Goal: Complete application form: Complete application form

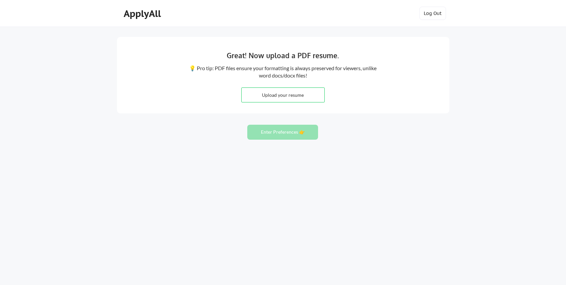
click at [287, 97] on input "file" at bounding box center [283, 95] width 83 height 14
type input "C:\fakepath\AyatResume-[DATE].png"
click at [306, 93] on input "file" at bounding box center [283, 95] width 83 height 14
type input "C:\fakepath\AyatResumeMay25.pdf"
click at [303, 133] on button "Enter Preferences 👉" at bounding box center [282, 132] width 71 height 15
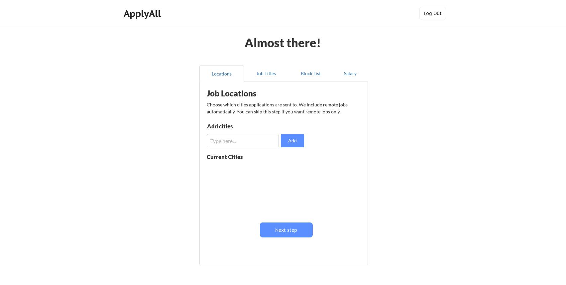
click at [257, 138] on input "input" at bounding box center [243, 140] width 72 height 13
type input "[GEOGRAPHIC_DATA]"
click at [298, 142] on button "Add" at bounding box center [292, 140] width 23 height 13
click at [244, 141] on input "input" at bounding box center [243, 140] width 72 height 13
type input "[GEOGRAPHIC_DATA]"
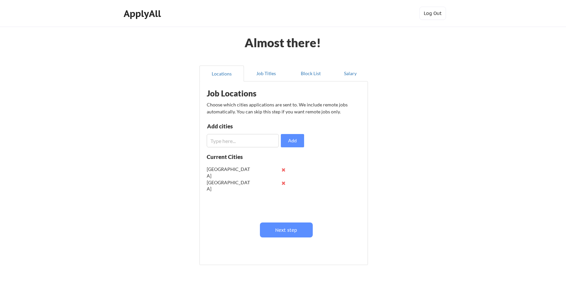
click at [227, 141] on input "input" at bounding box center [243, 140] width 72 height 13
type input "[GEOGRAPHIC_DATA][PERSON_NAME]"
click at [284, 231] on button "Next step" at bounding box center [286, 229] width 53 height 15
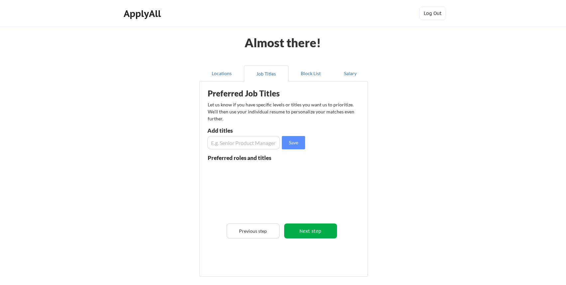
click at [308, 235] on button "Next step" at bounding box center [310, 230] width 53 height 15
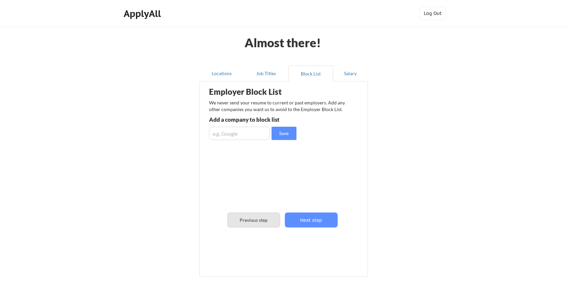
click at [257, 226] on button "Previous step" at bounding box center [253, 219] width 53 height 15
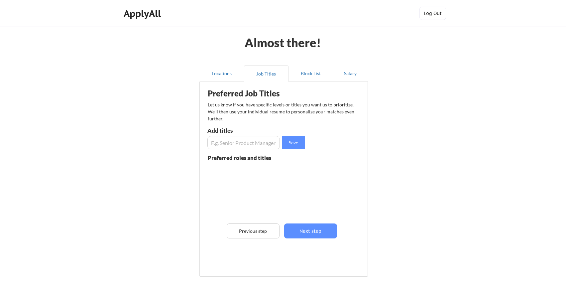
click at [229, 146] on input "input" at bounding box center [243, 142] width 72 height 13
type input "UX designer"
click at [222, 145] on input "input" at bounding box center [243, 142] width 72 height 13
type input "UX researcher"
click at [230, 142] on input "input" at bounding box center [243, 142] width 72 height 13
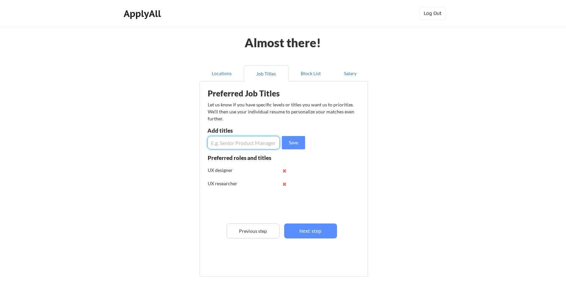
type input "p"
type input "Product designer"
click at [235, 144] on input "input" at bounding box center [243, 142] width 72 height 13
type input "Experience designer"
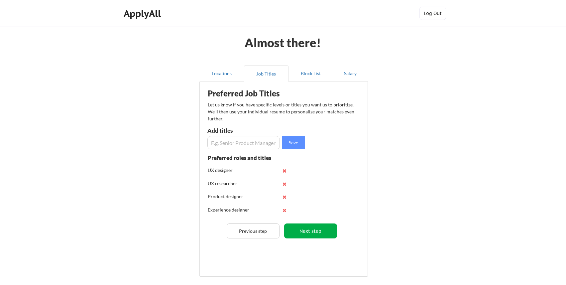
click at [310, 231] on button "Next step" at bounding box center [310, 230] width 53 height 15
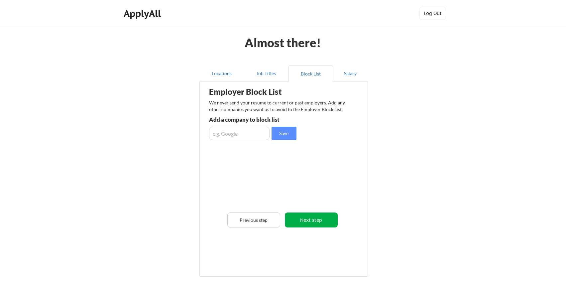
click at [311, 223] on button "Next step" at bounding box center [311, 219] width 53 height 15
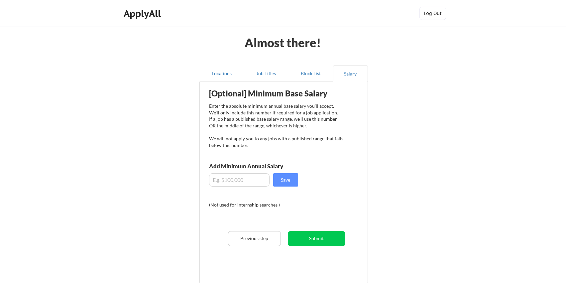
click at [254, 180] on input "input" at bounding box center [239, 179] width 61 height 13
type input "$0"
type input "$8"
click at [322, 158] on div "[Optional] Minimum Base Salary Enter the absolute minimum annual base salary yo…" at bounding box center [285, 180] width 164 height 190
click at [234, 178] on input "input" at bounding box center [239, 179] width 61 height 13
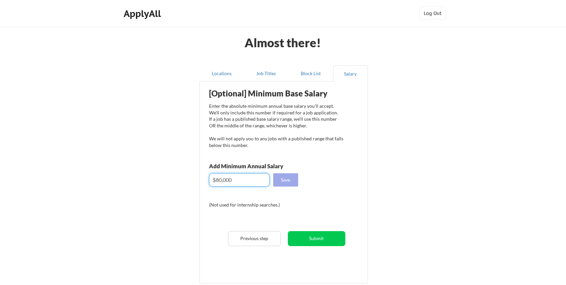
type input "$80,000"
click at [290, 176] on button "Save" at bounding box center [285, 179] width 25 height 13
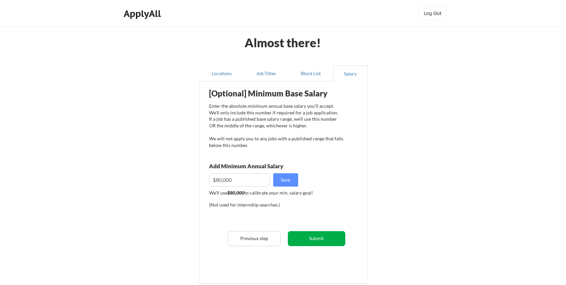
click at [307, 241] on button "Submit" at bounding box center [317, 238] width 58 height 15
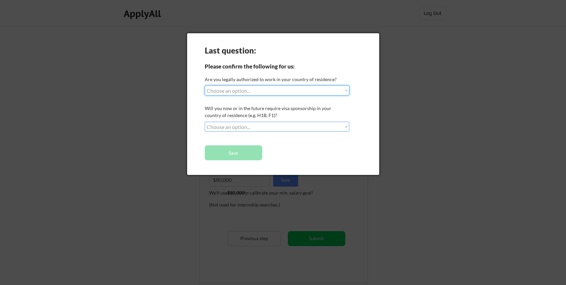
click at [293, 93] on select "Choose an option... Yes, I am a [DEMOGRAPHIC_DATA] Citizen Yes, I am a [DEMOGRA…" at bounding box center [277, 90] width 145 height 10
select select ""yes__i_am_a_[DEMOGRAPHIC_DATA]""
click at [205, 85] on select "Choose an option... Yes, I am a [DEMOGRAPHIC_DATA] Citizen Yes, I am a [DEMOGRA…" at bounding box center [277, 90] width 145 height 10
click at [251, 127] on select "Choose an option... No, I will not need sponsorship Yes, I will need sponsorship" at bounding box center [277, 127] width 145 height 10
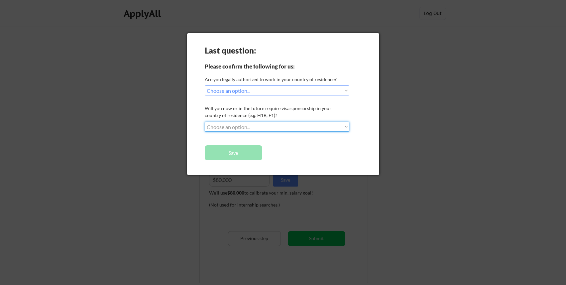
select select ""no__i_will_not_need_sponsorship""
click at [205, 122] on select "Choose an option... No, I will not need sponsorship Yes, I will need sponsorship" at bounding box center [277, 127] width 145 height 10
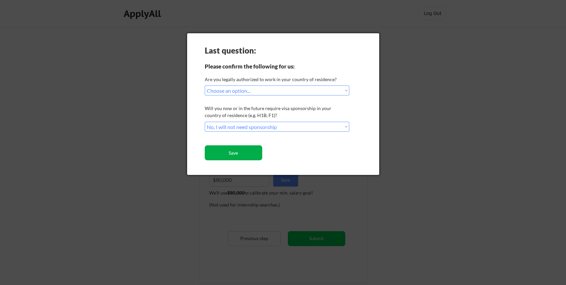
click at [233, 153] on button "Save" at bounding box center [234, 152] width 58 height 15
